Goal: Book appointment/travel/reservation

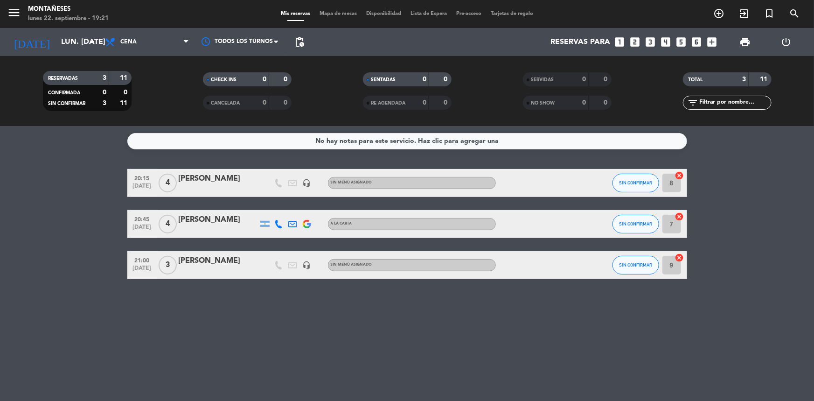
click at [58, 49] on input "lun. [DATE]" at bounding box center [105, 42] width 98 height 18
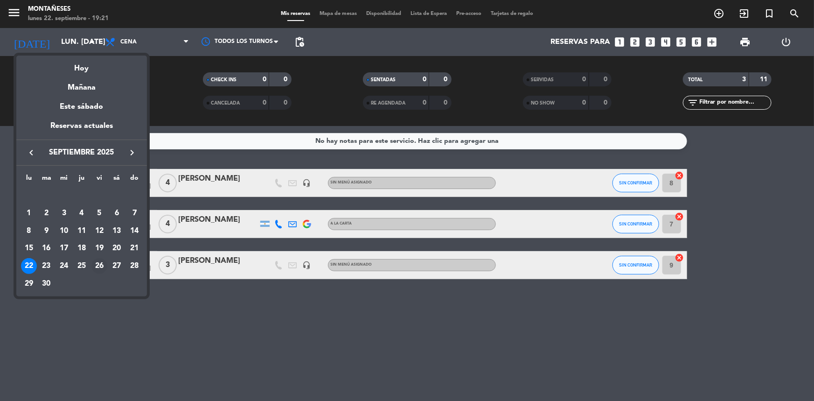
click at [94, 266] on div "26" at bounding box center [99, 266] width 16 height 16
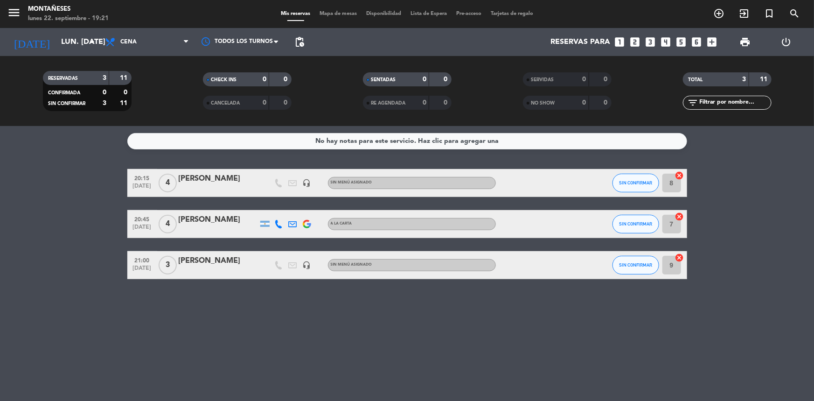
type input "vie. [DATE]"
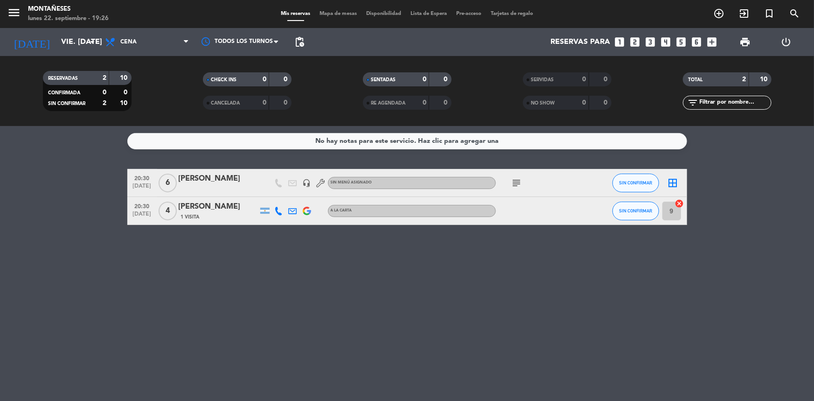
click at [664, 45] on icon "looks_4" at bounding box center [666, 42] width 12 height 12
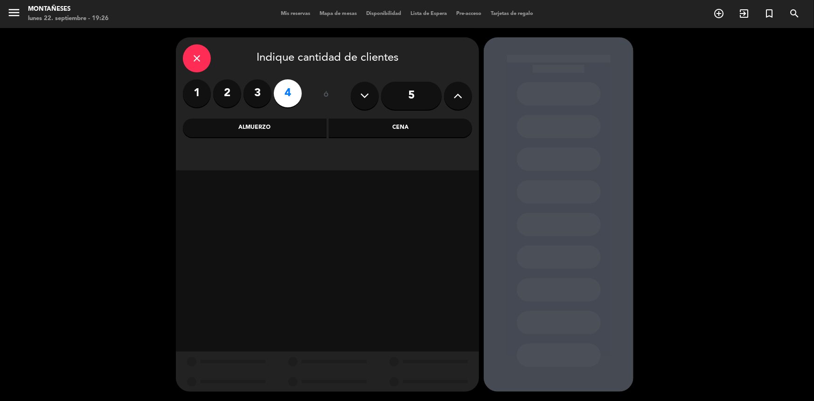
click at [375, 125] on div "Cena" at bounding box center [401, 128] width 144 height 19
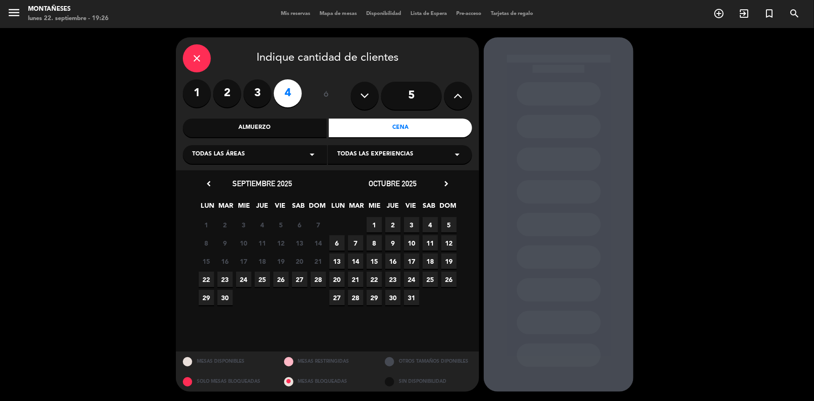
click at [281, 281] on span "26" at bounding box center [281, 279] width 15 height 15
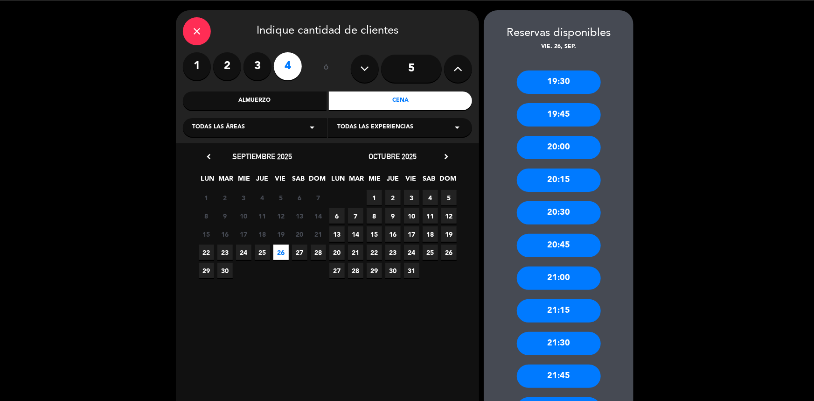
scroll to position [42, 0]
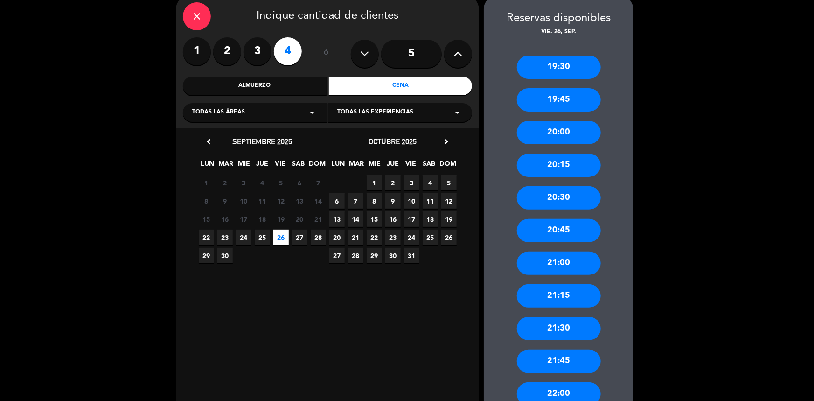
drag, startPoint x: 561, startPoint y: 263, endPoint x: 526, endPoint y: 248, distance: 38.5
click at [561, 264] on div "21:00" at bounding box center [559, 263] width 84 height 23
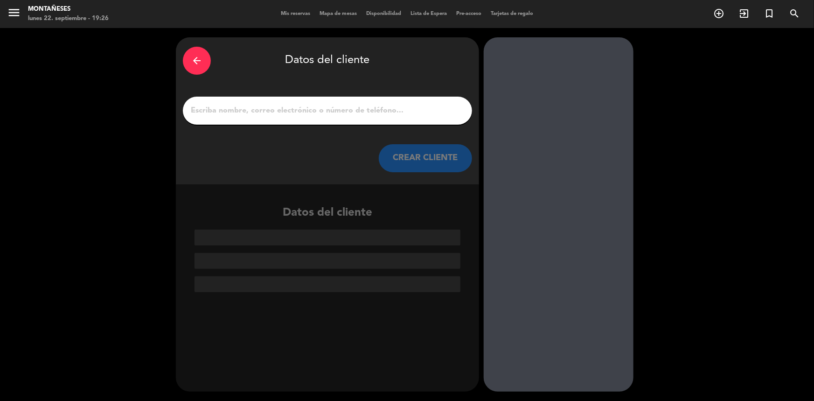
scroll to position [0, 0]
click at [313, 106] on input "1" at bounding box center [327, 110] width 275 height 13
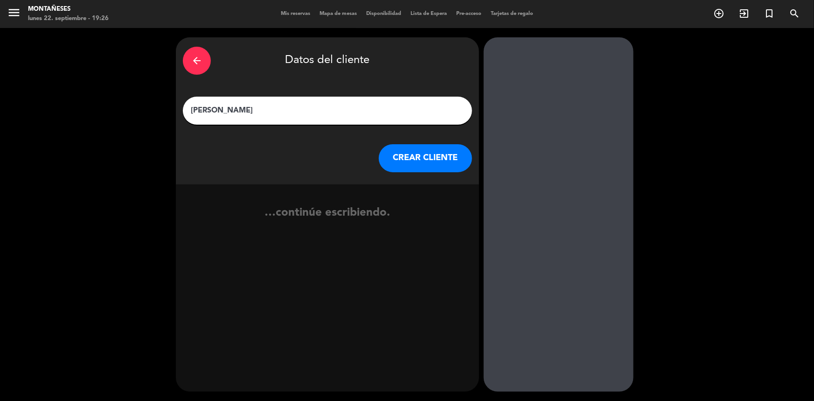
type input "[PERSON_NAME]"
click at [417, 156] on button "CREAR CLIENTE" at bounding box center [425, 158] width 93 height 28
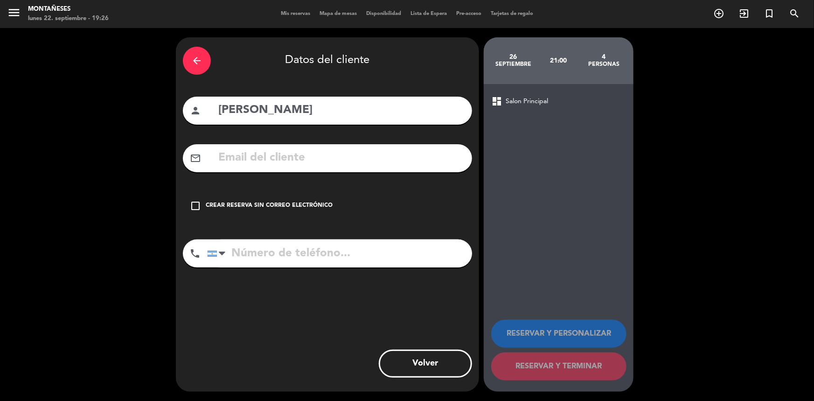
click at [324, 207] on div "Crear reserva sin correo electrónico" at bounding box center [269, 205] width 127 height 9
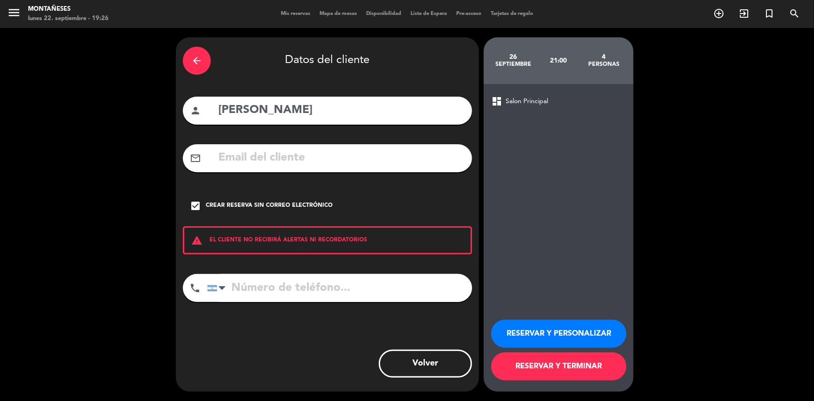
click at [586, 369] on button "RESERVAR Y TERMINAR" at bounding box center [558, 366] width 135 height 28
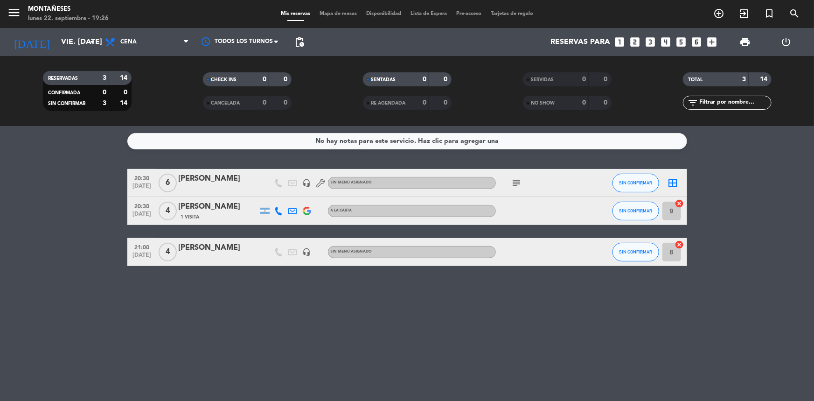
click at [69, 29] on div "[DATE] vie. [DATE] arrow_drop_down" at bounding box center [53, 42] width 93 height 28
click at [70, 34] on input "vie. [DATE]" at bounding box center [105, 42] width 98 height 18
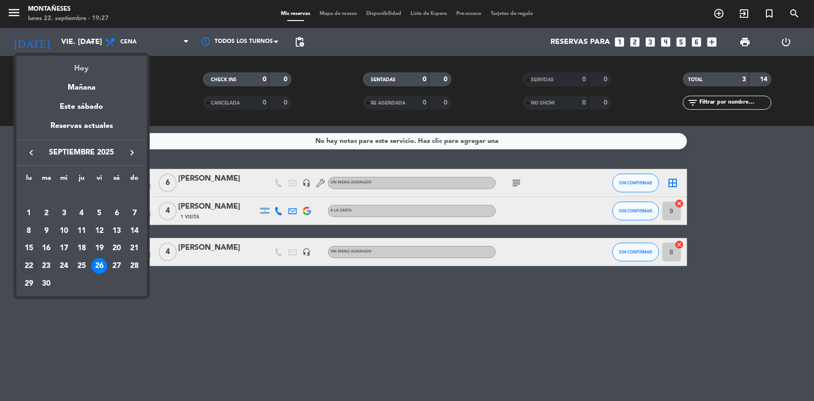
click at [76, 63] on div "Hoy" at bounding box center [81, 65] width 131 height 19
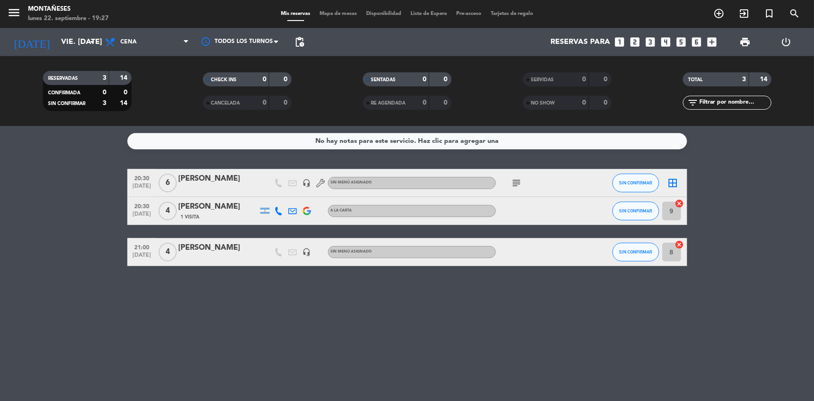
type input "lun. [DATE]"
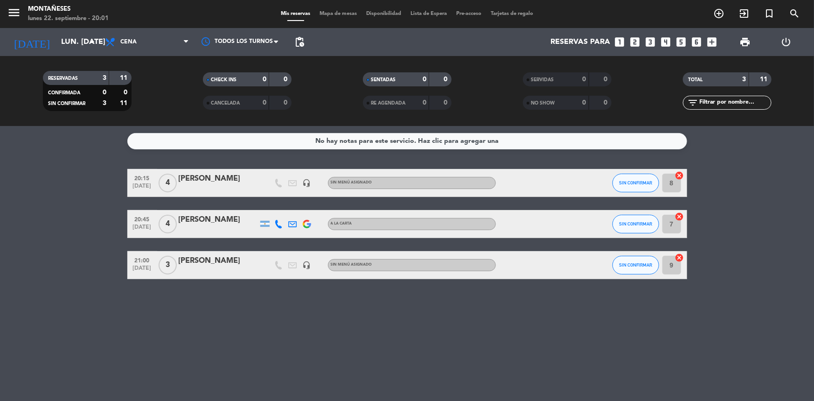
click at [70, 211] on bookings-row "20:15 [DATE] 4 [PERSON_NAME] headset_mic Sin menú asignado SIN CONFIRMAR 8 canc…" at bounding box center [407, 224] width 814 height 110
click at [629, 378] on div "No hay notas para este servicio. Haz clic para agregar una 20:15 [DATE] 4 [PERS…" at bounding box center [407, 263] width 814 height 275
